Goal: Navigation & Orientation: Find specific page/section

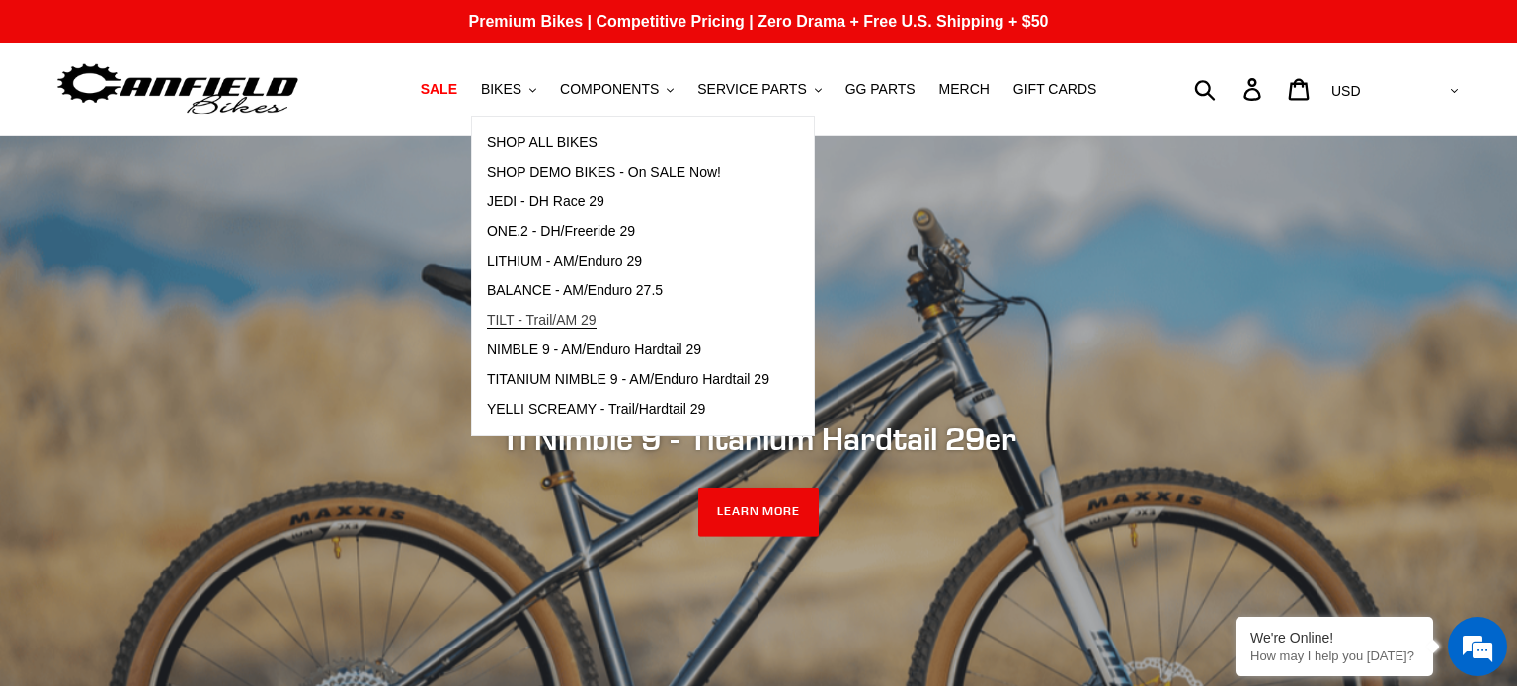
click at [541, 317] on span "TILT - Trail/AM 29" at bounding box center [542, 320] width 110 height 17
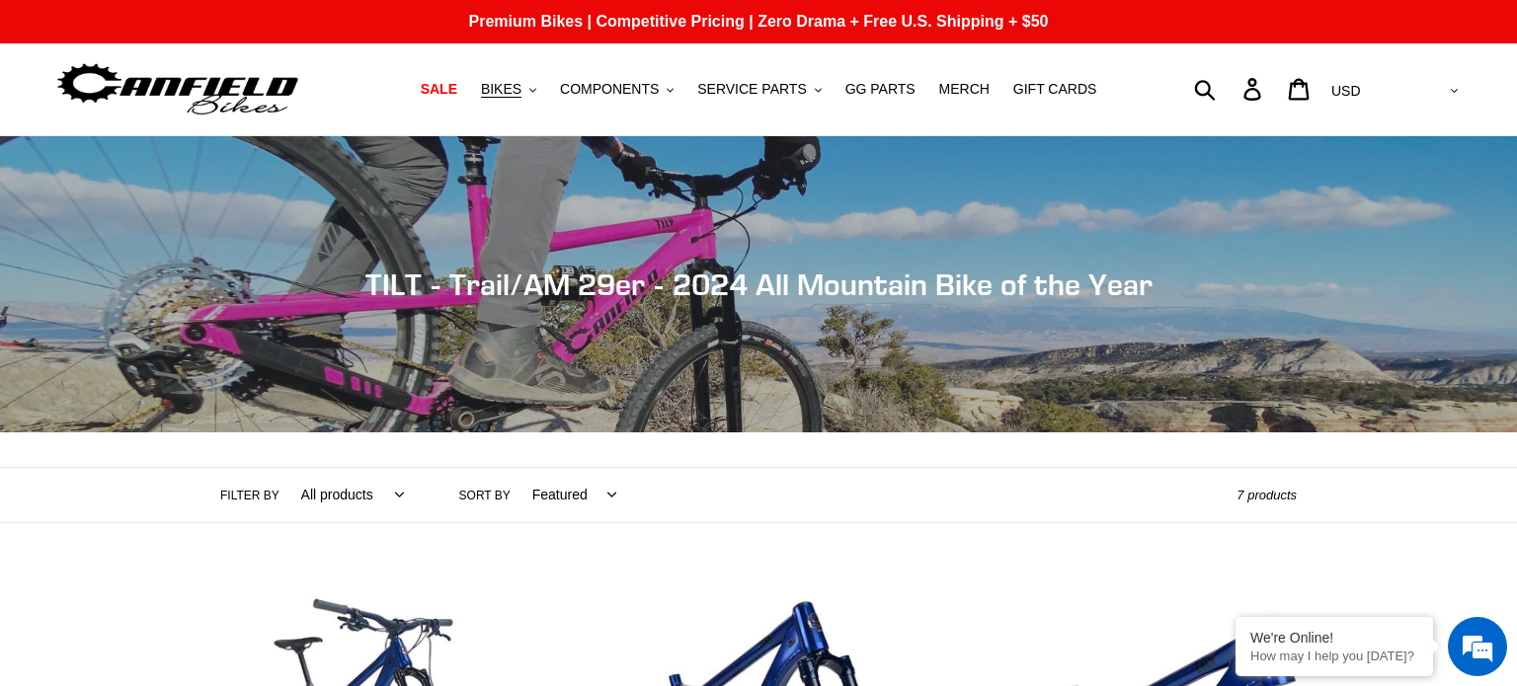
scroll to position [431, 0]
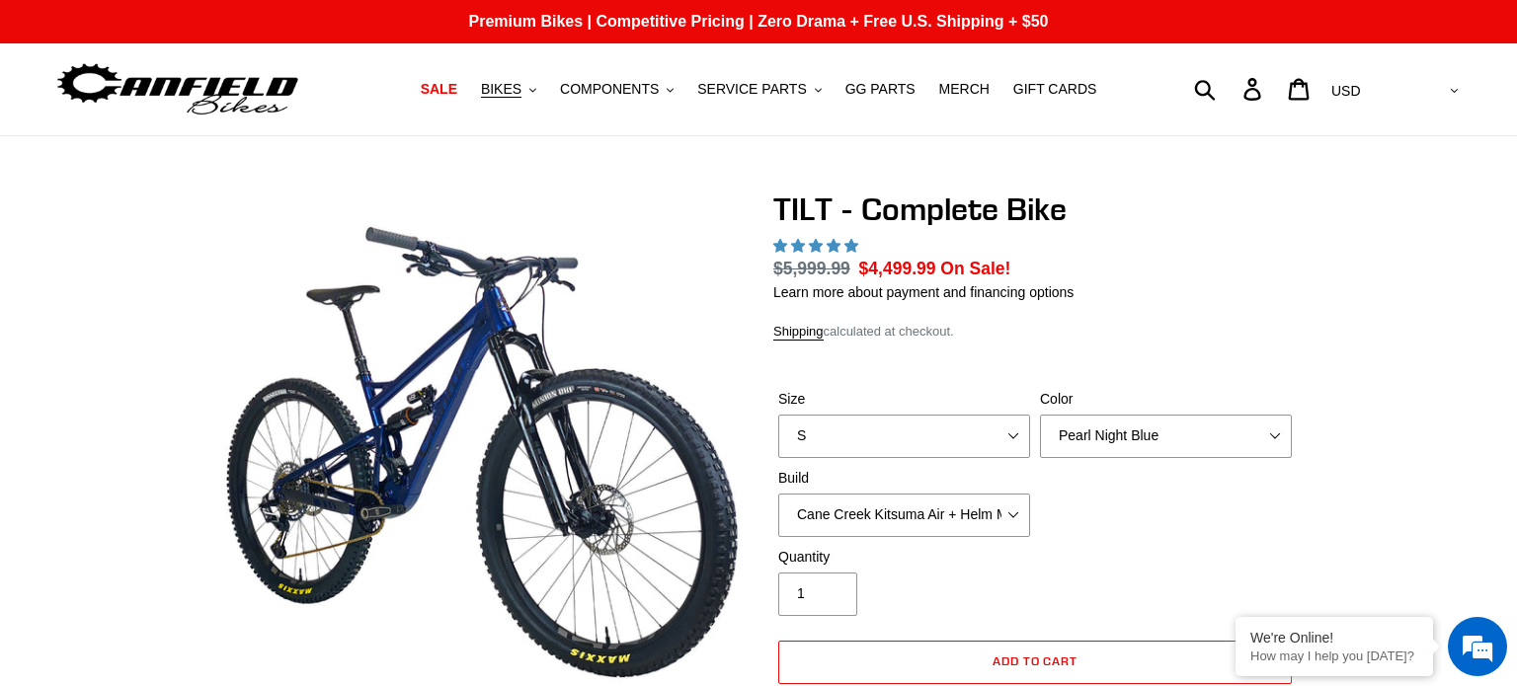
scroll to position [73, 0]
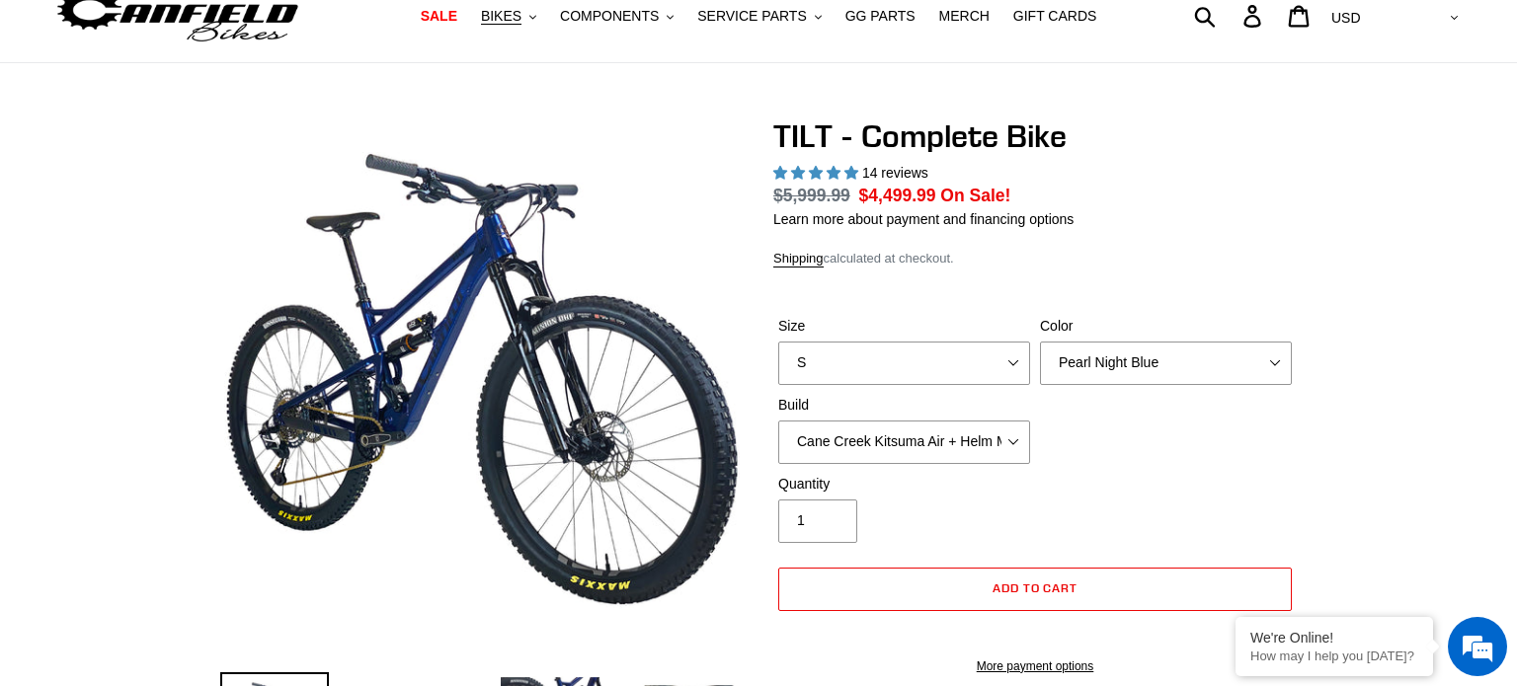
select select "highest-rating"
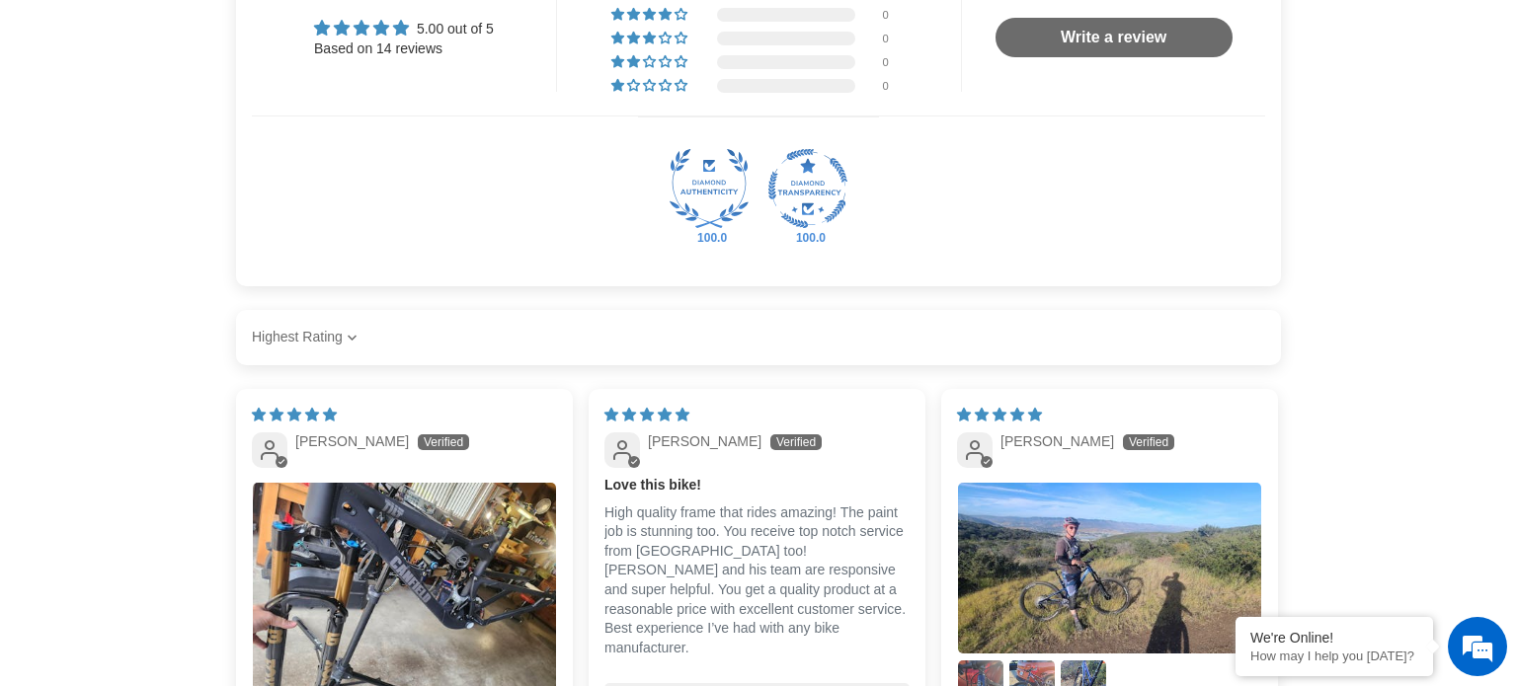
scroll to position [0, 0]
